Goal: Transaction & Acquisition: Purchase product/service

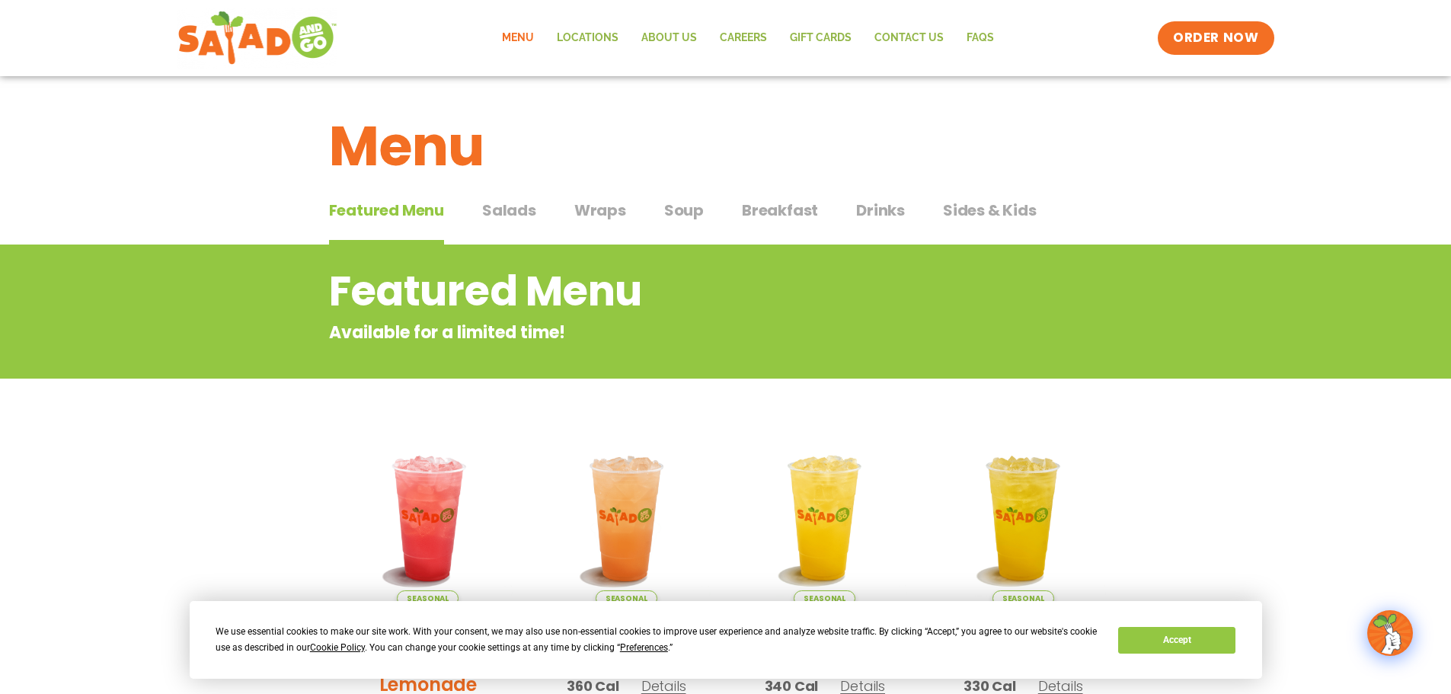
click at [1199, 665] on div "We use essential cookies to make our site work. With your consent, we may also …" at bounding box center [726, 640] width 1072 height 78
click at [1198, 647] on button "Accept" at bounding box center [1176, 640] width 117 height 27
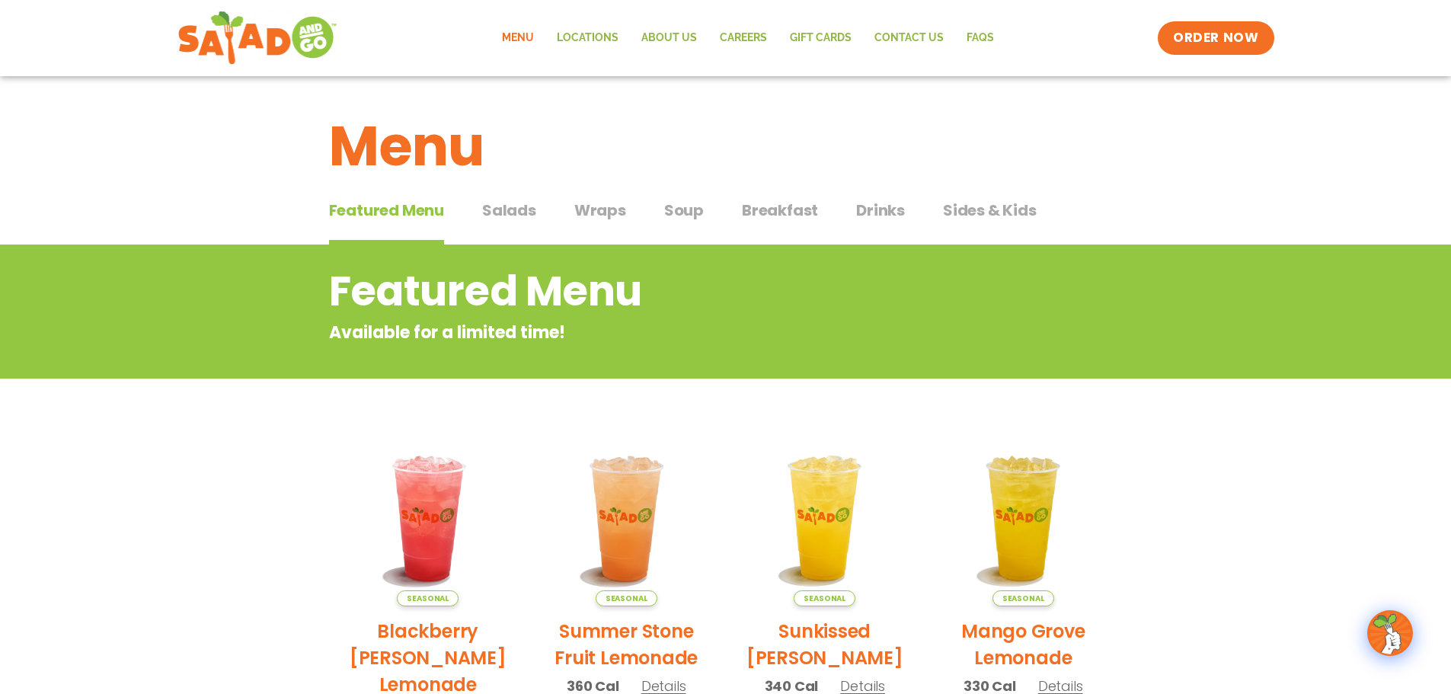
click at [513, 206] on span "Salads" at bounding box center [509, 210] width 54 height 23
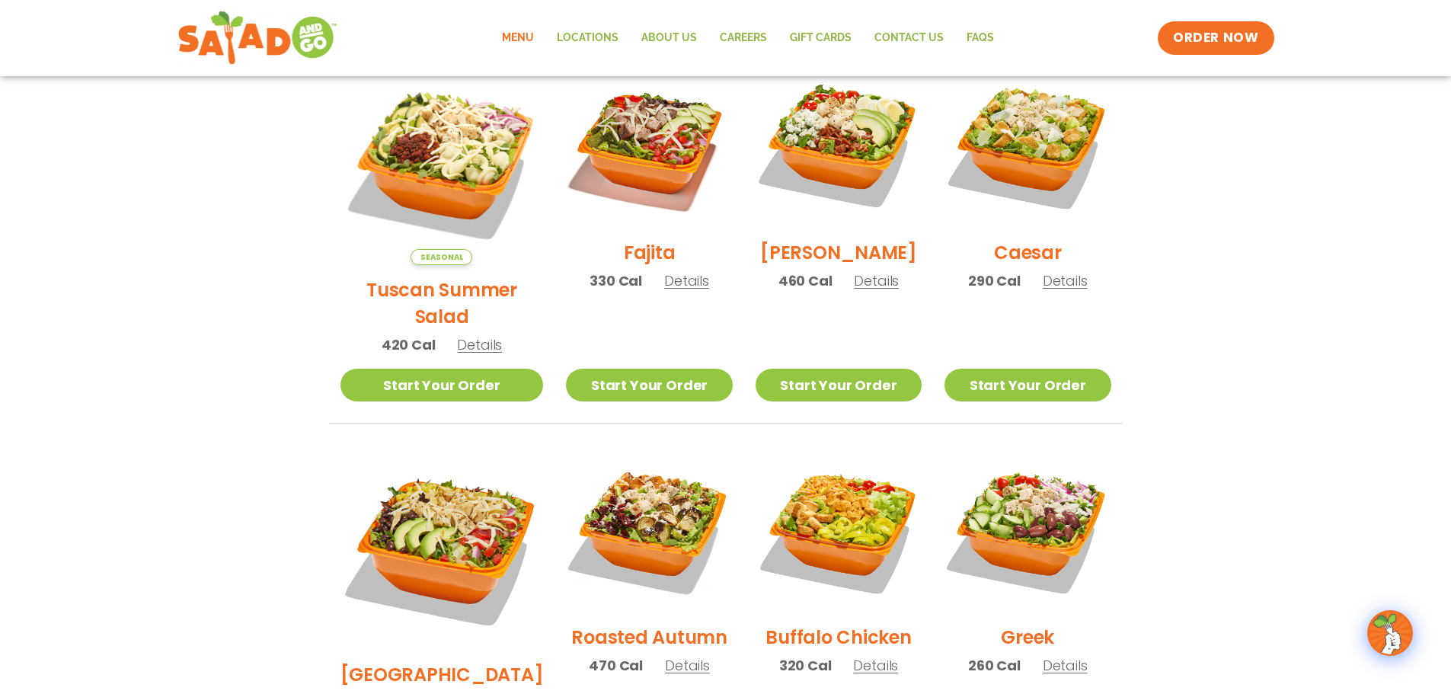
scroll to position [457, 0]
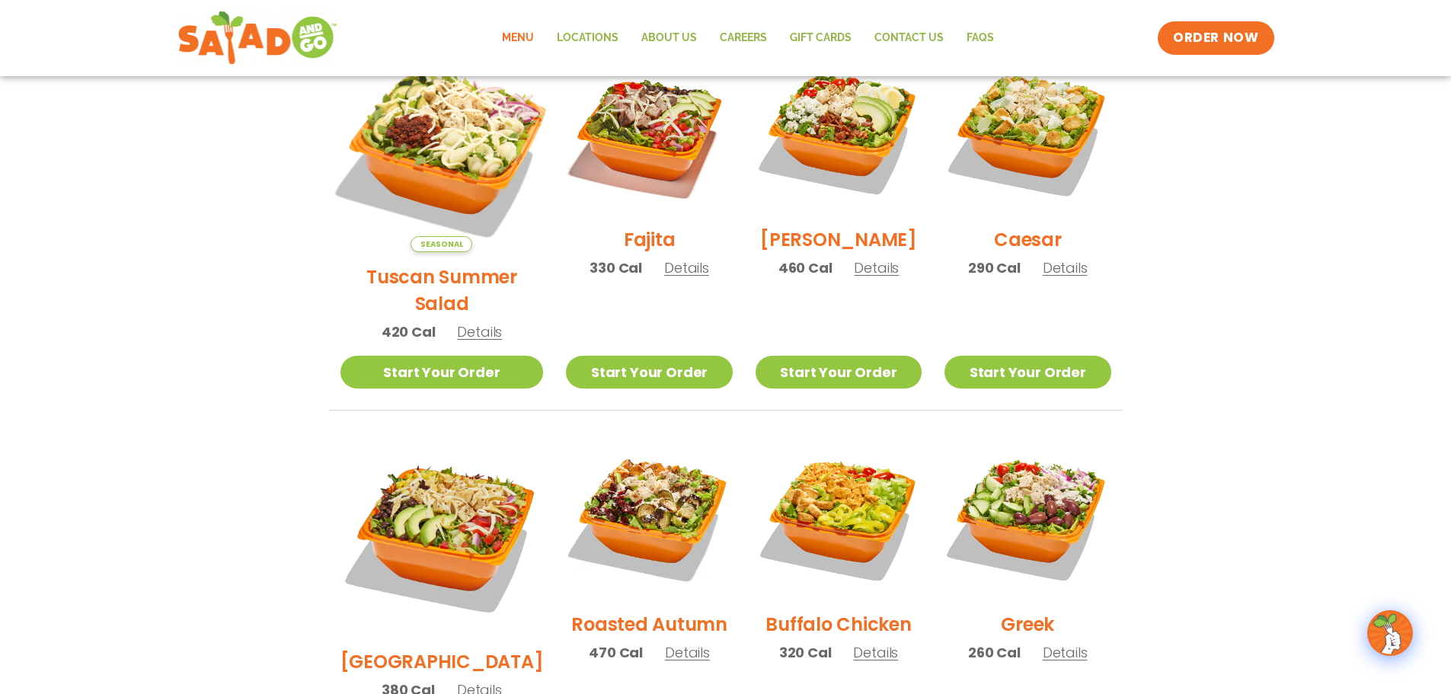
click at [385, 103] on img at bounding box center [441, 150] width 238 height 238
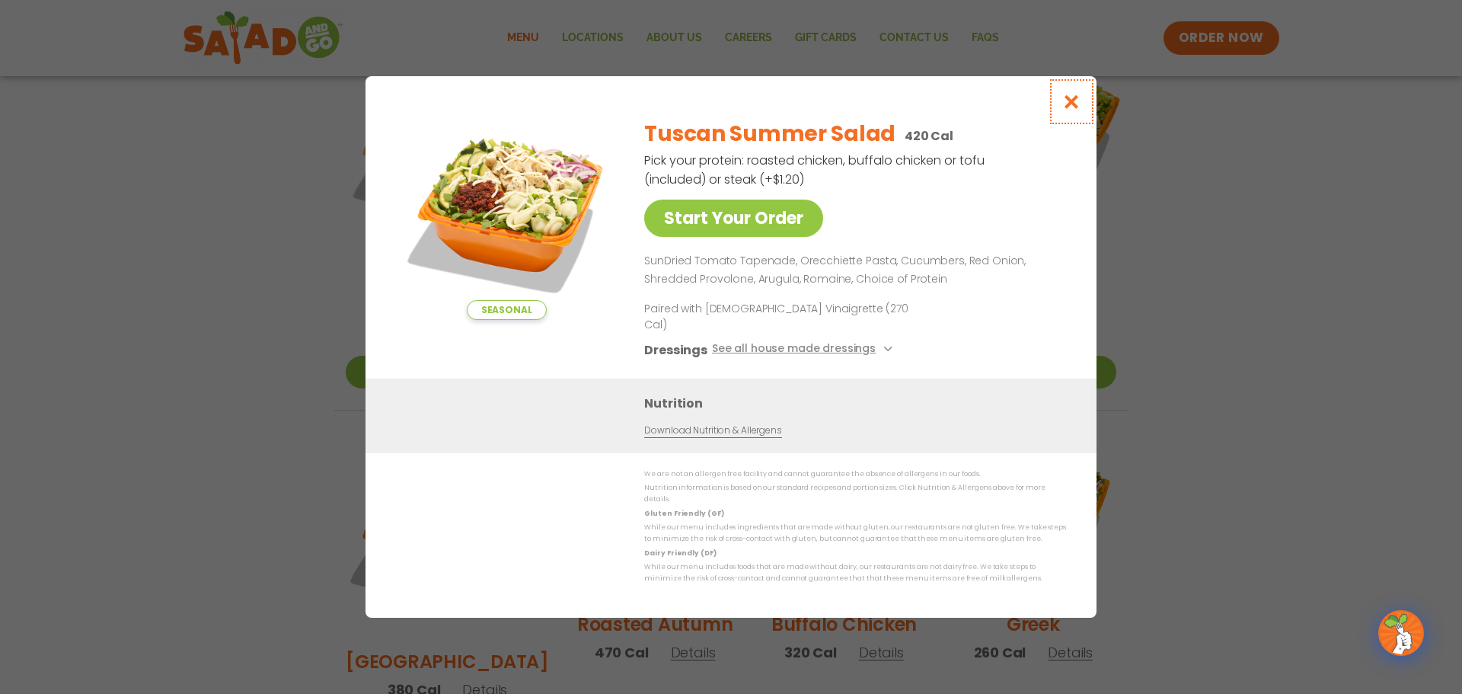
click at [1065, 110] on icon "Close modal" at bounding box center [1072, 102] width 19 height 16
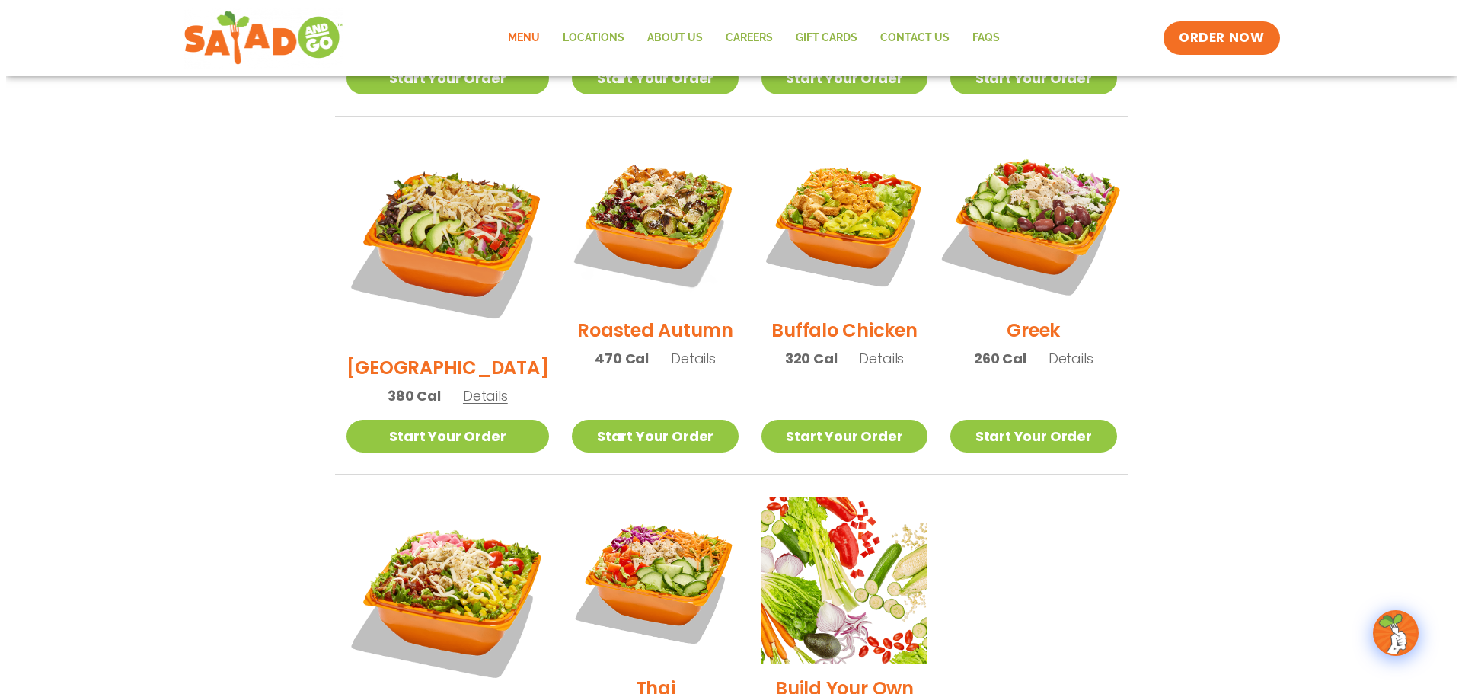
scroll to position [838, 0]
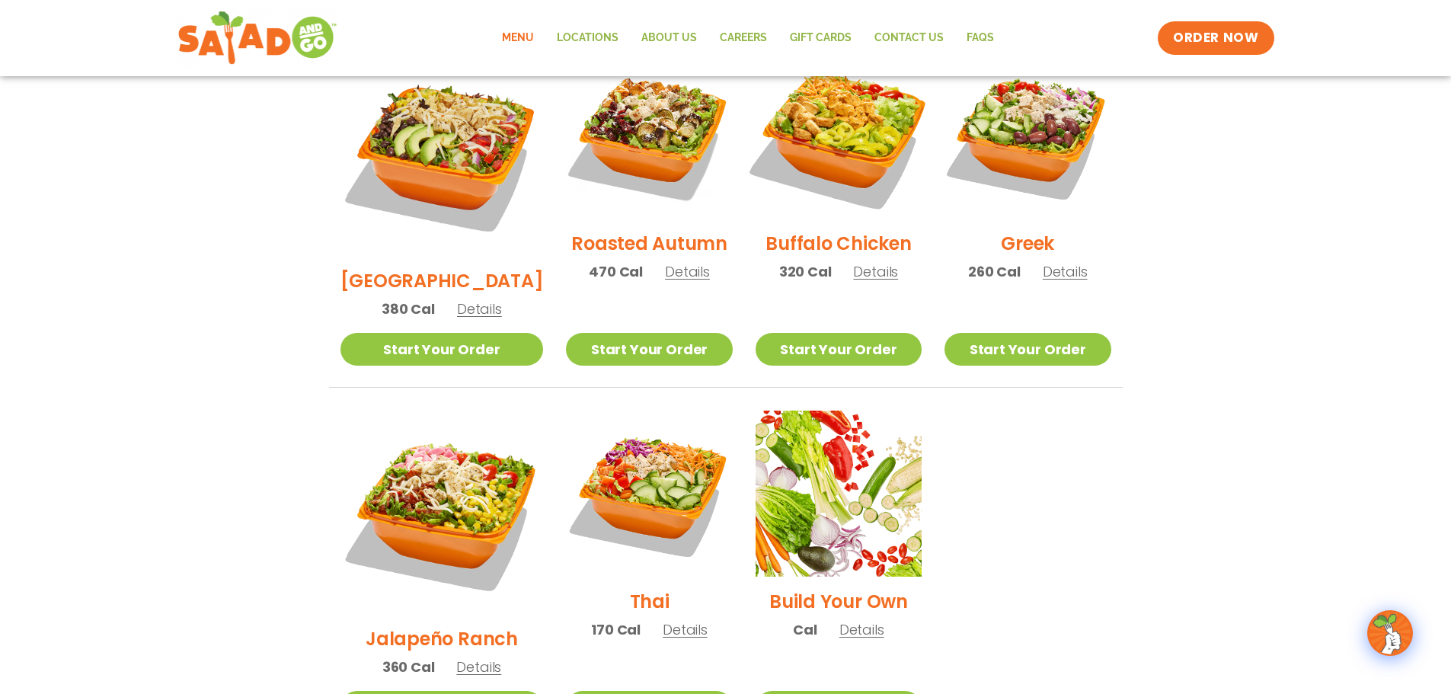
click at [781, 95] on img at bounding box center [838, 135] width 195 height 195
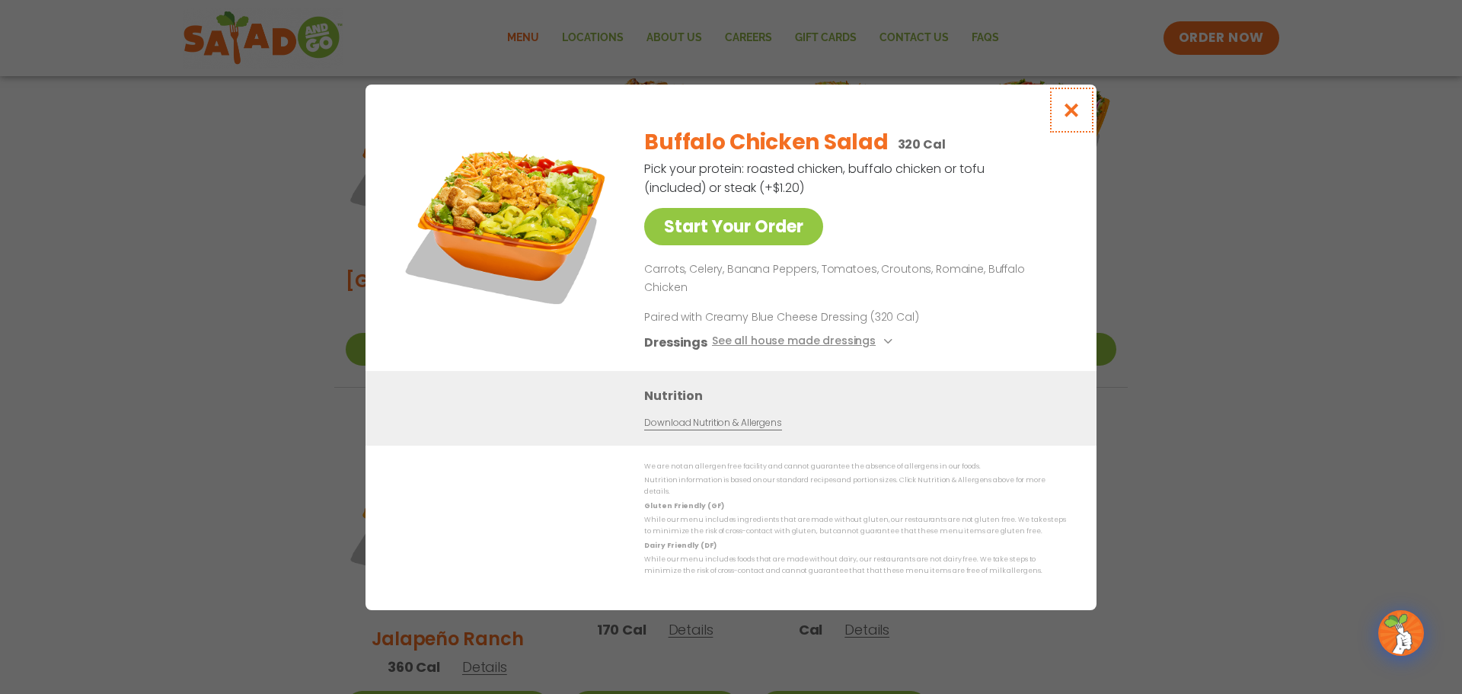
click at [1072, 118] on icon "Close modal" at bounding box center [1072, 110] width 19 height 16
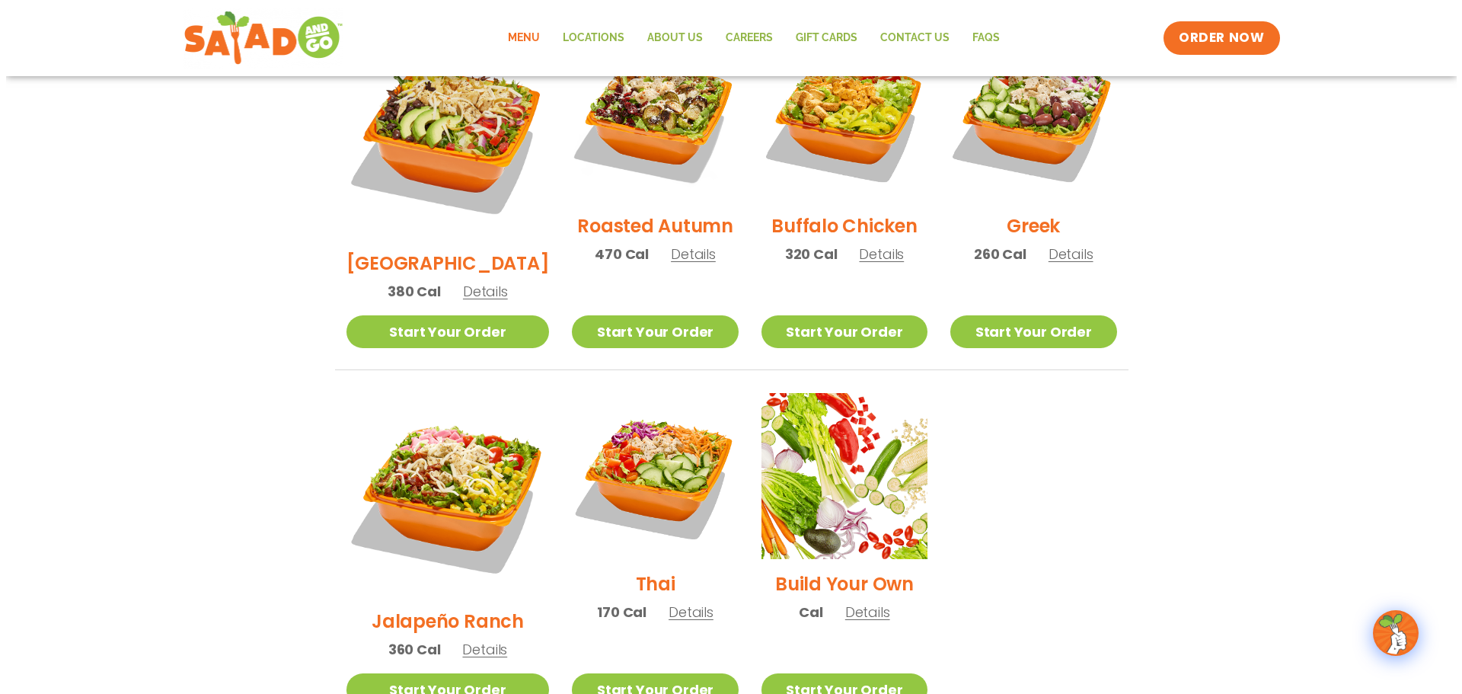
scroll to position [883, 0]
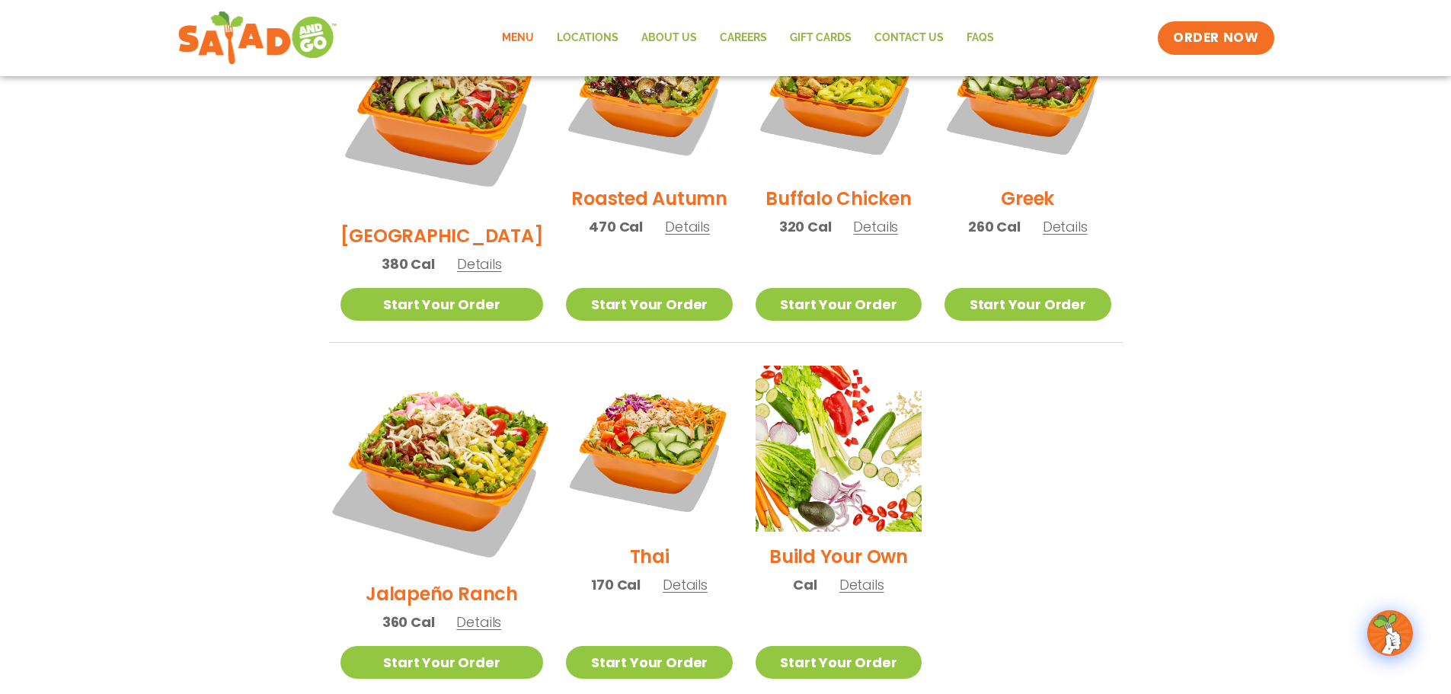
click at [421, 358] on img at bounding box center [441, 467] width 238 height 238
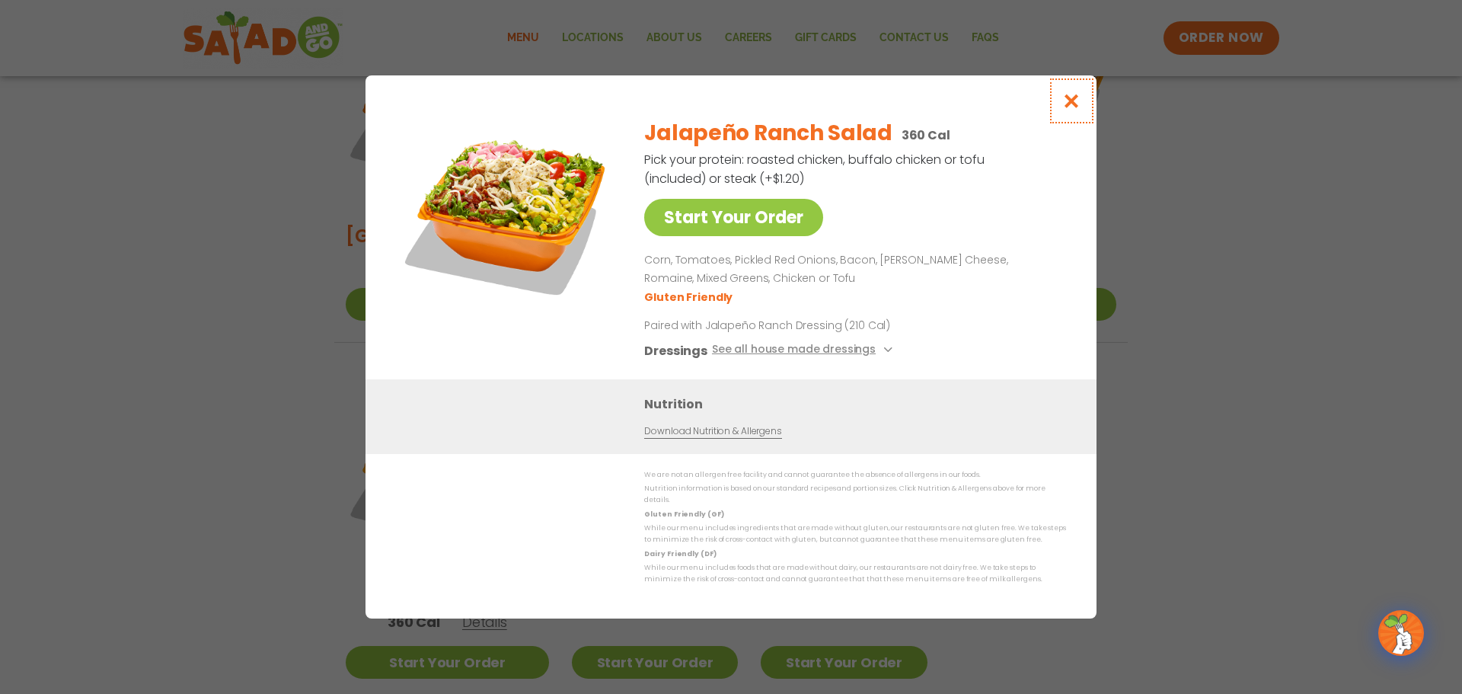
click at [1066, 109] on icon "Close modal" at bounding box center [1072, 101] width 19 height 16
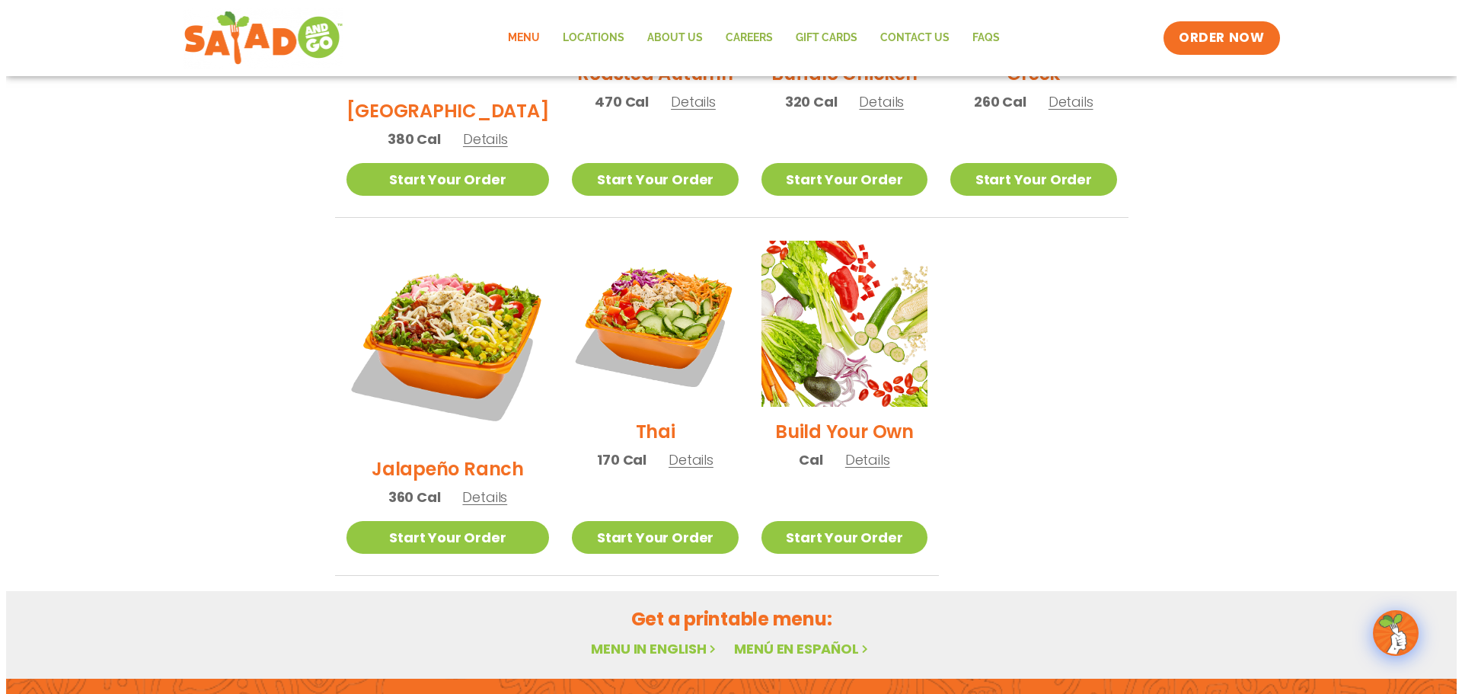
scroll to position [1035, 0]
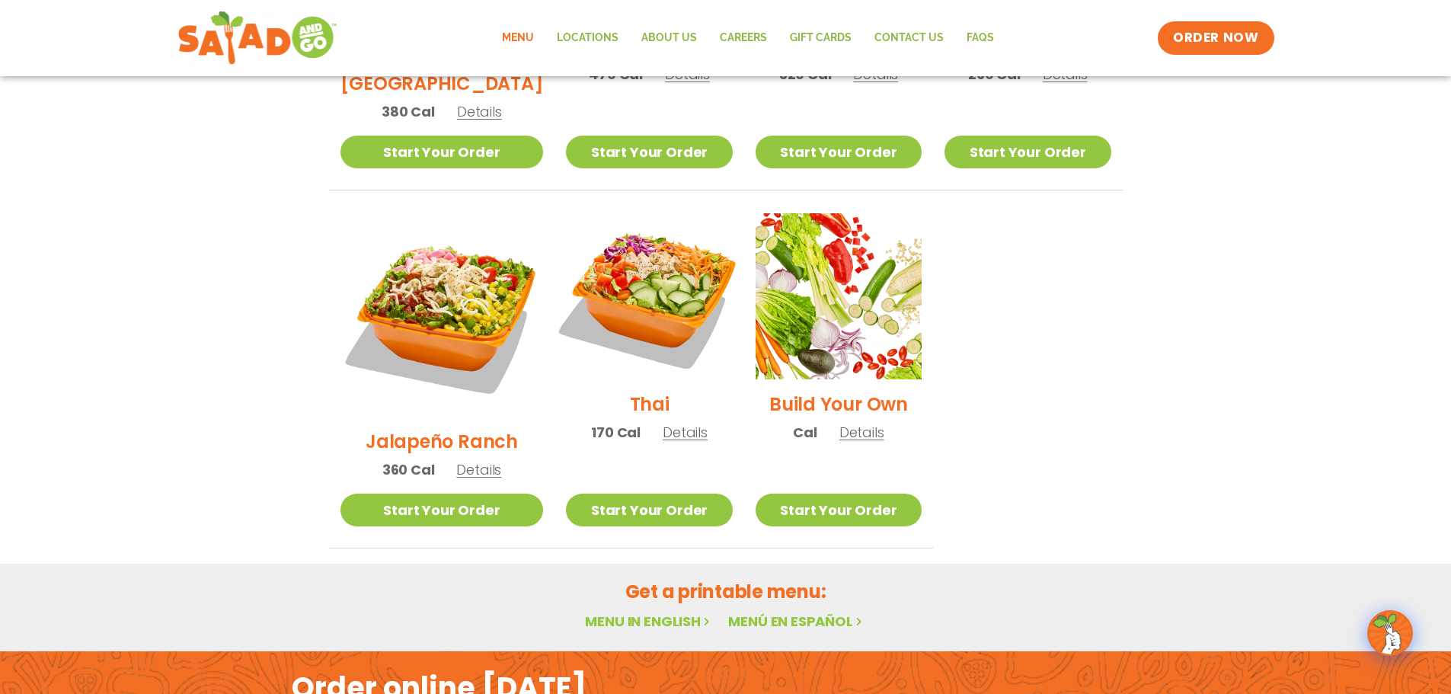
click at [662, 281] on img at bounding box center [648, 296] width 195 height 195
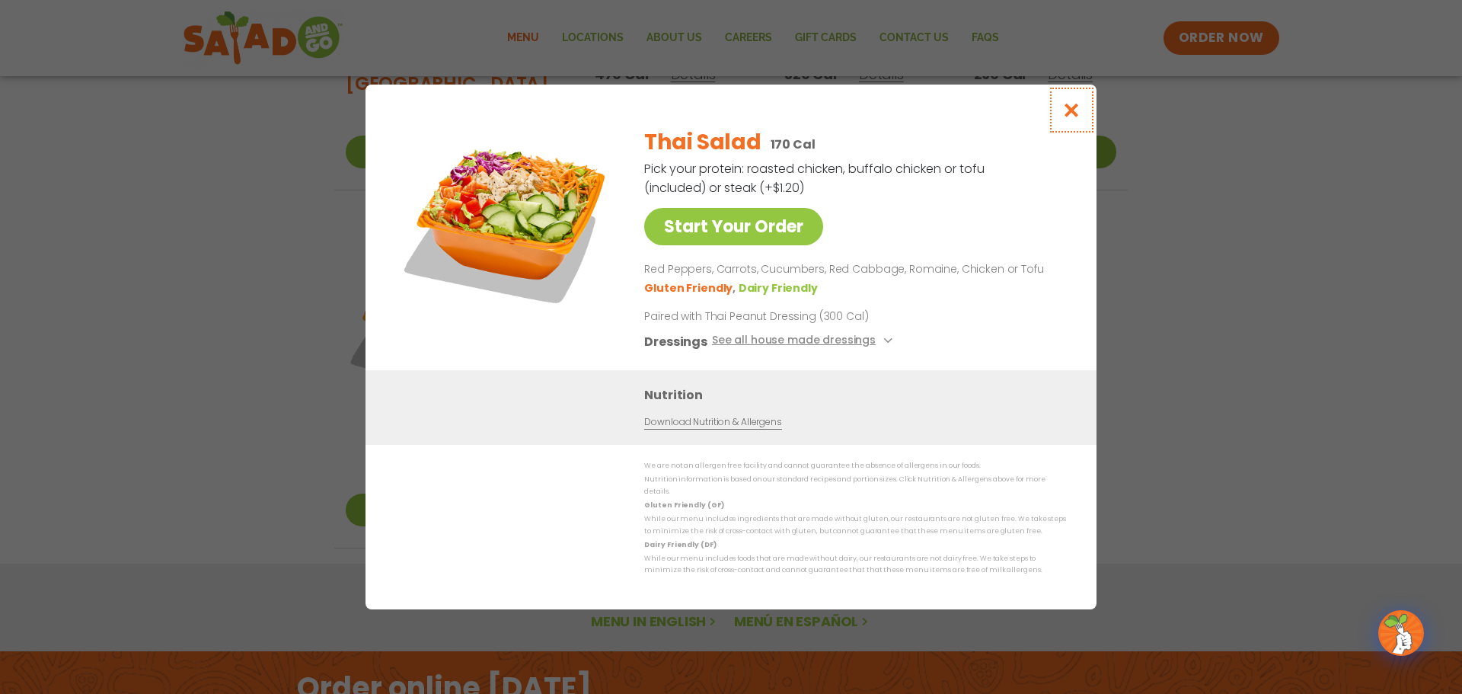
click at [1087, 111] on button "Close modal" at bounding box center [1072, 110] width 50 height 51
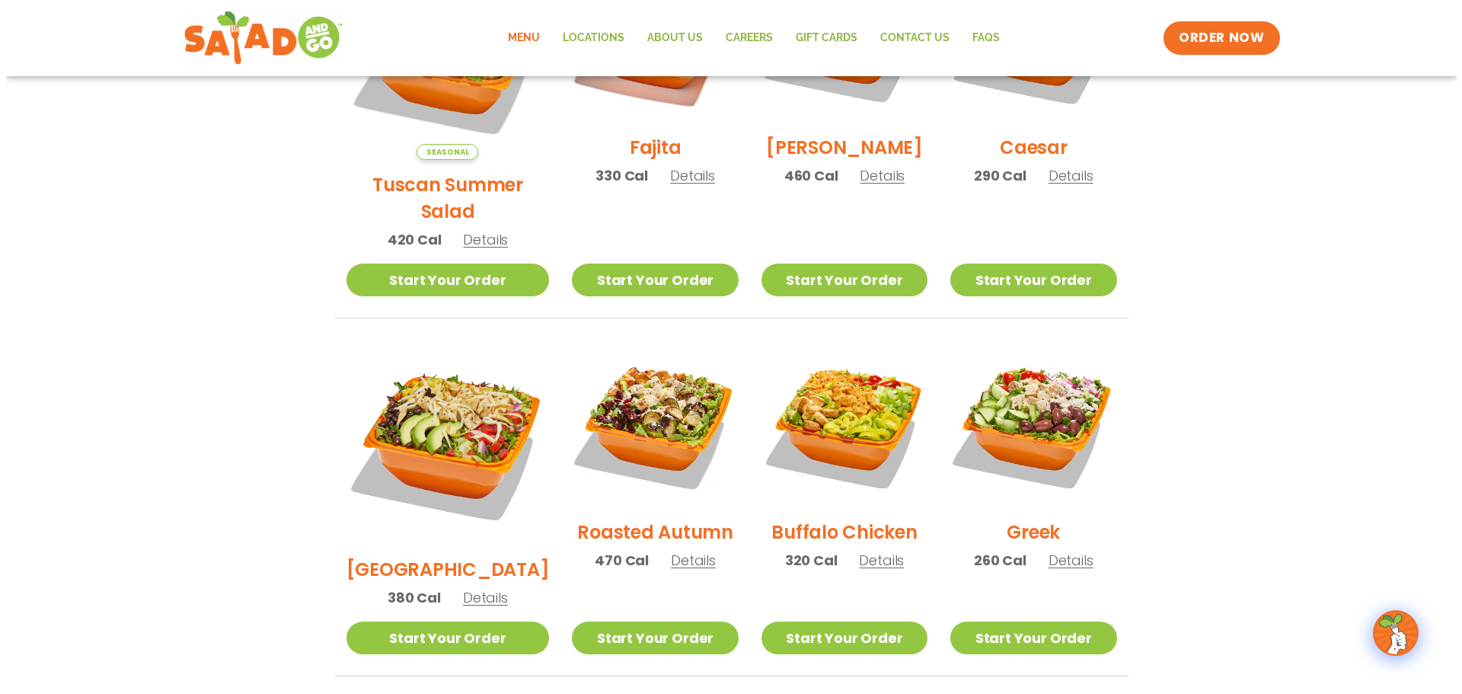
scroll to position [502, 0]
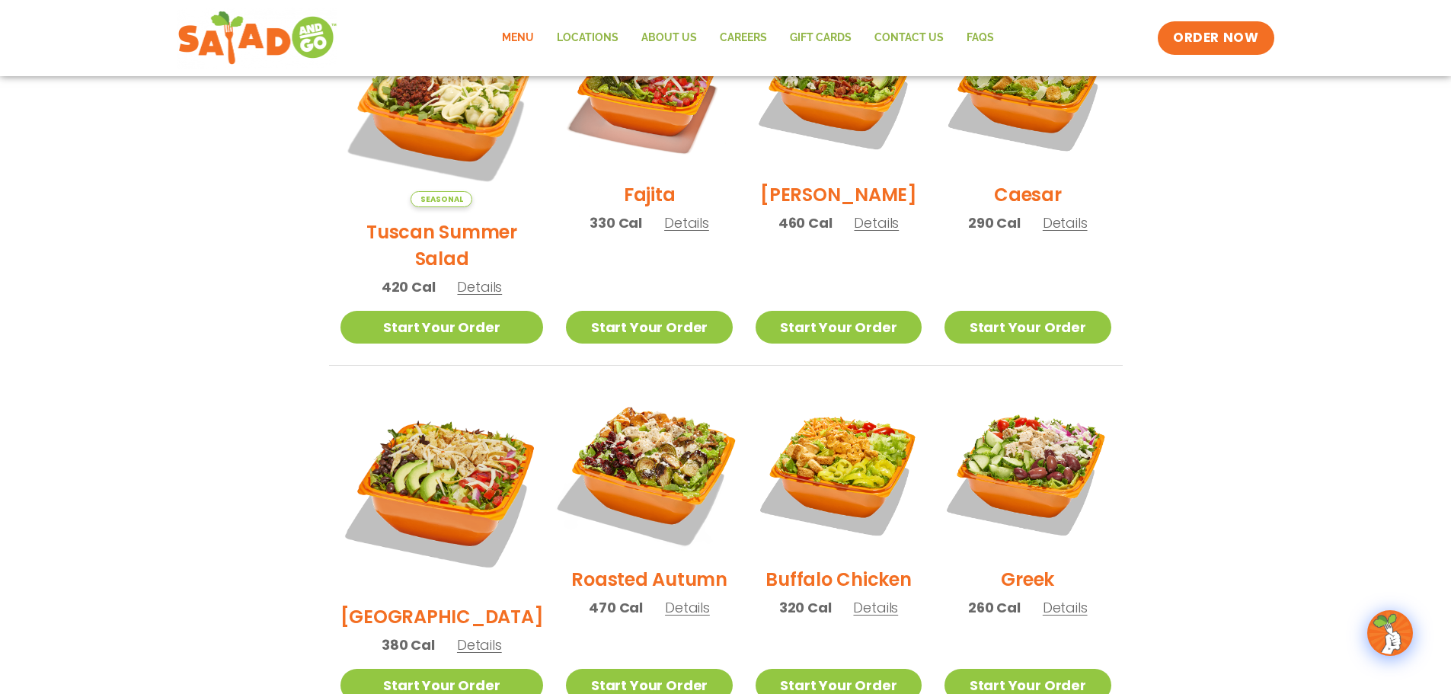
click at [588, 429] on img at bounding box center [648, 471] width 195 height 195
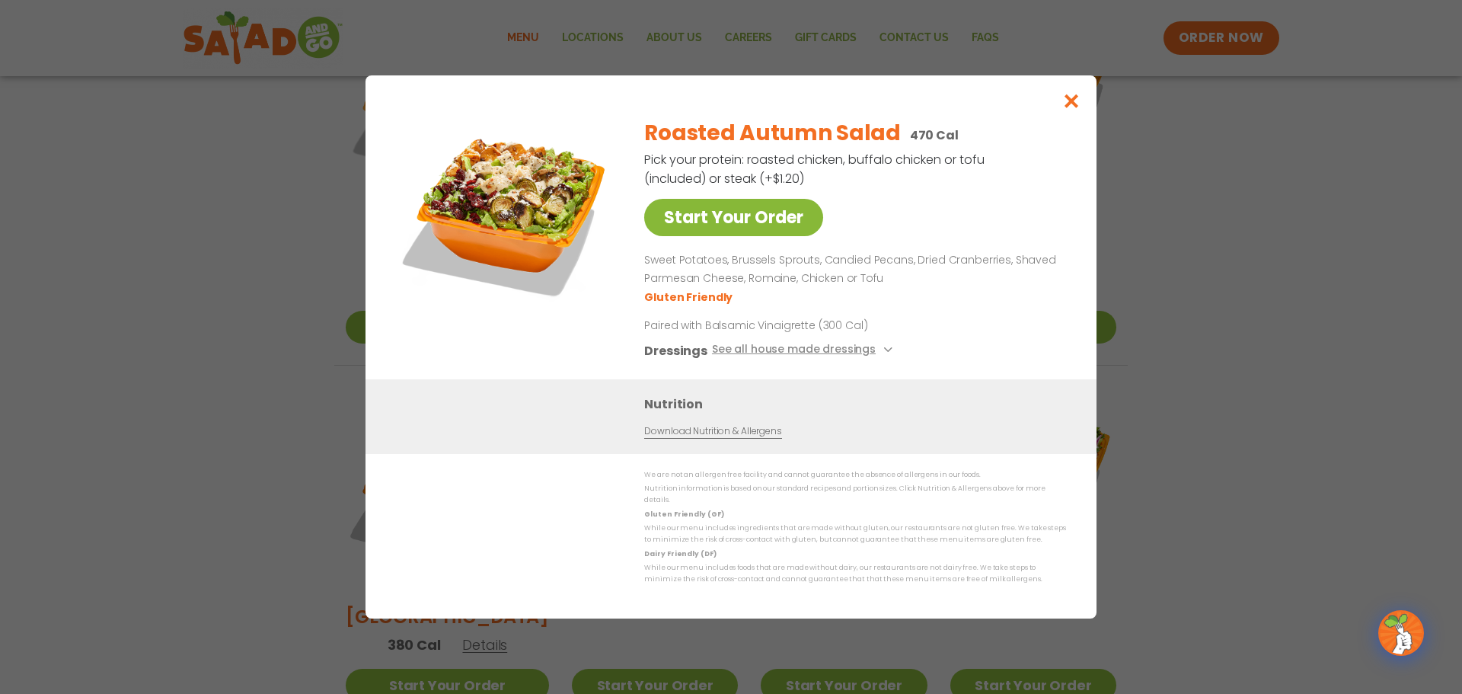
click at [768, 228] on link "Start Your Order" at bounding box center [733, 217] width 179 height 37
